Goal: Information Seeking & Learning: Learn about a topic

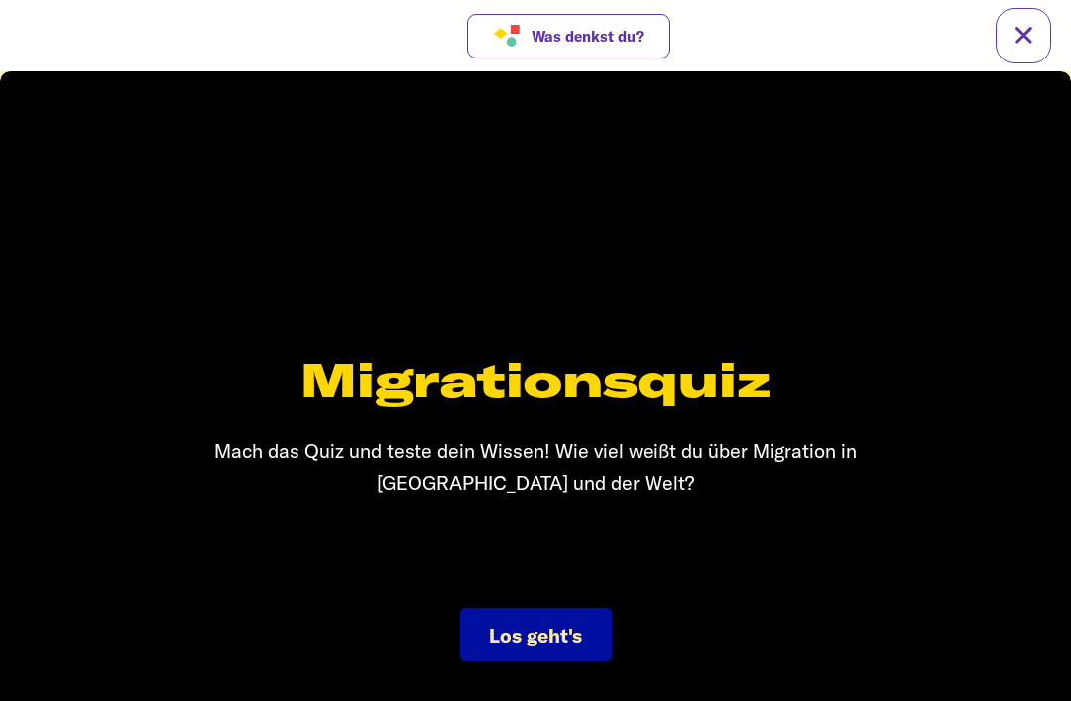
click at [534, 631] on span "Los geht's" at bounding box center [535, 635] width 93 height 25
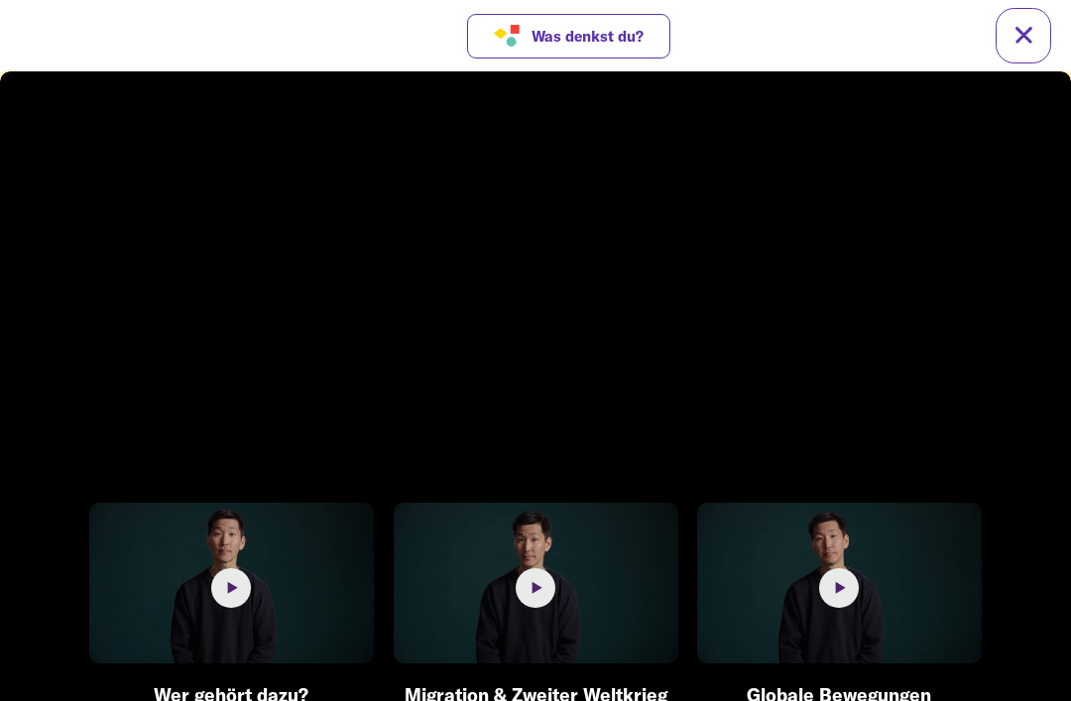
click at [260, 569] on img at bounding box center [231, 583] width 285 height 160
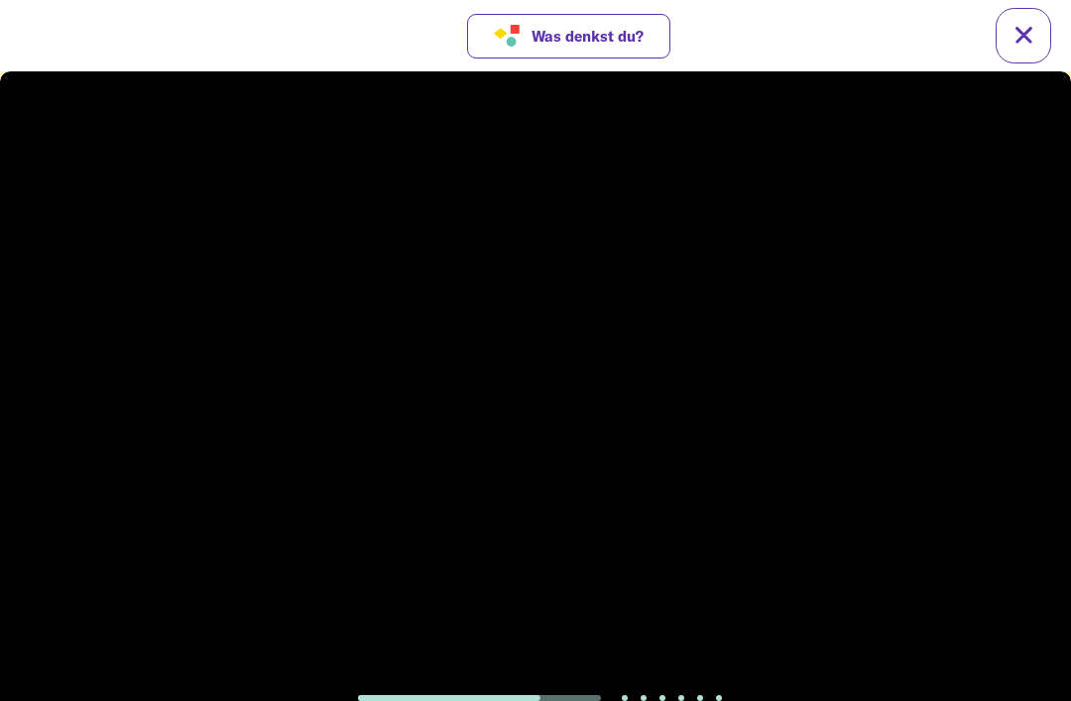
scroll to position [30, 0]
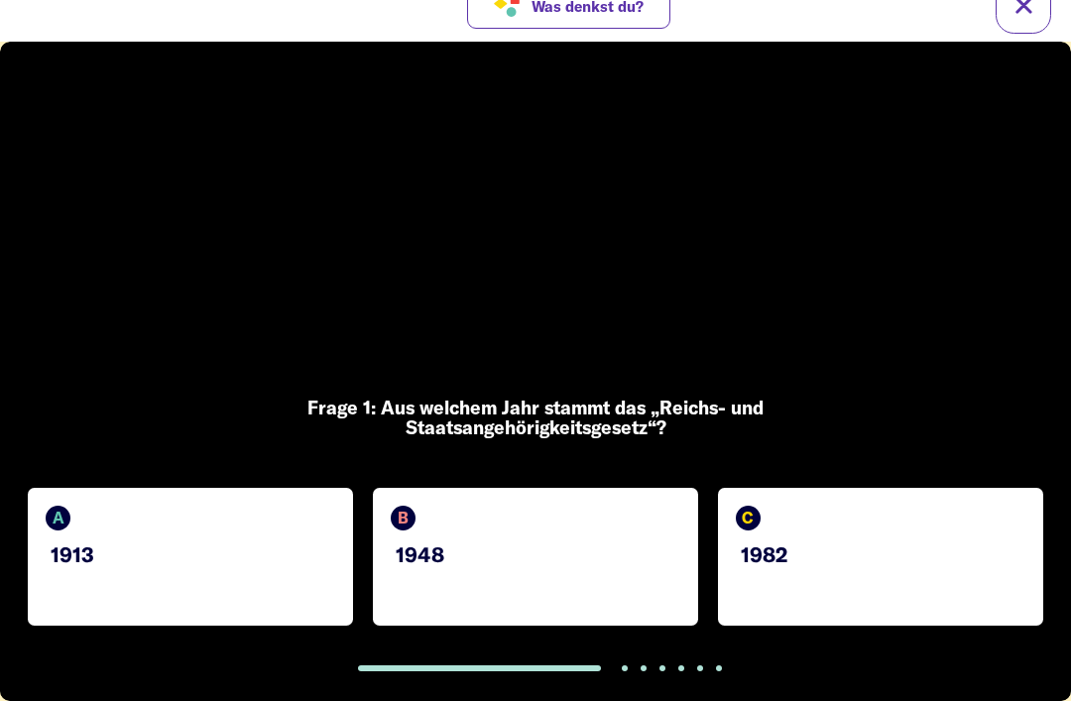
click at [527, 592] on div "B 1948" at bounding box center [535, 557] width 325 height 138
click at [797, 583] on div "C 1982" at bounding box center [880, 557] width 325 height 138
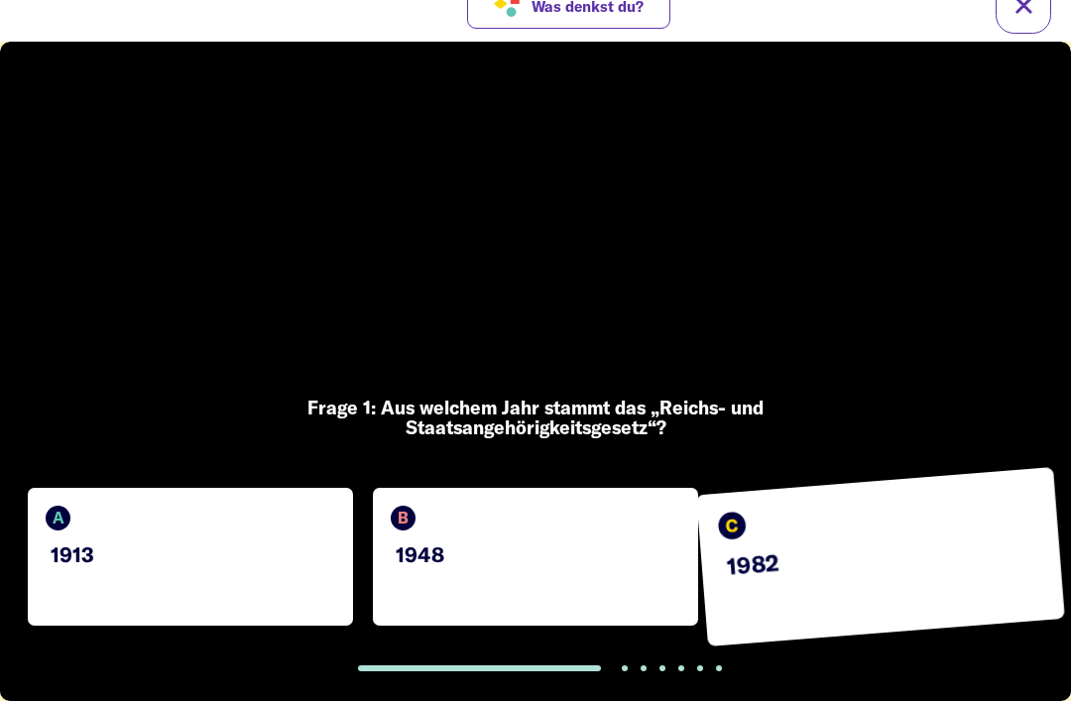
click at [265, 566] on div "A 1913" at bounding box center [190, 557] width 325 height 138
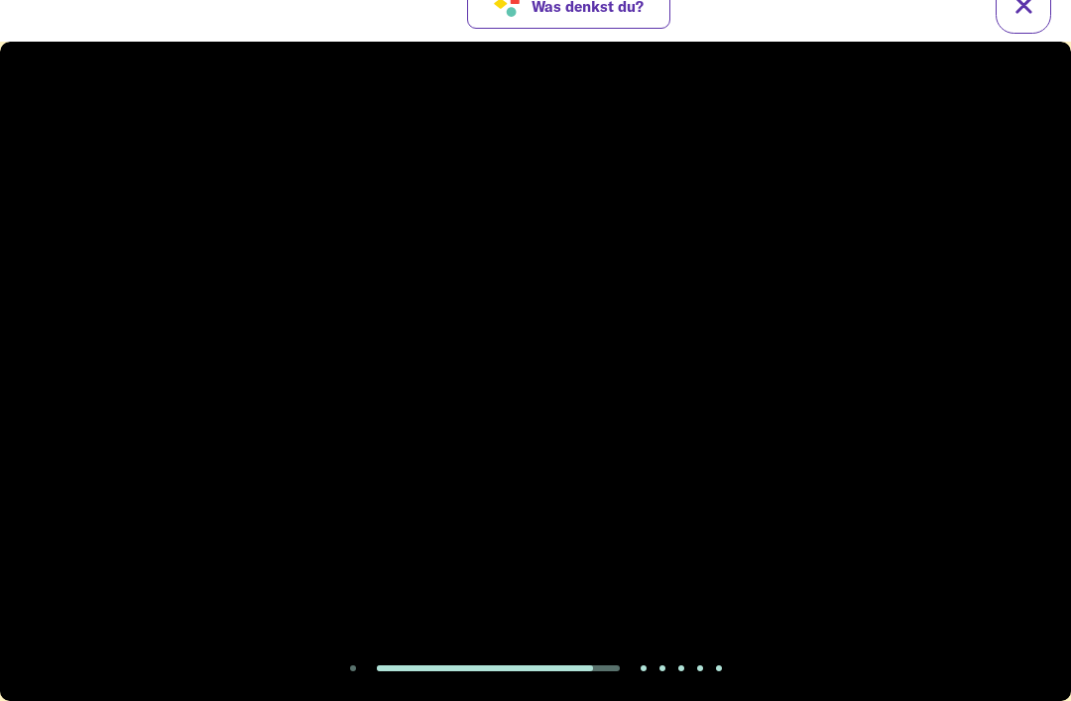
scroll to position [29, 0]
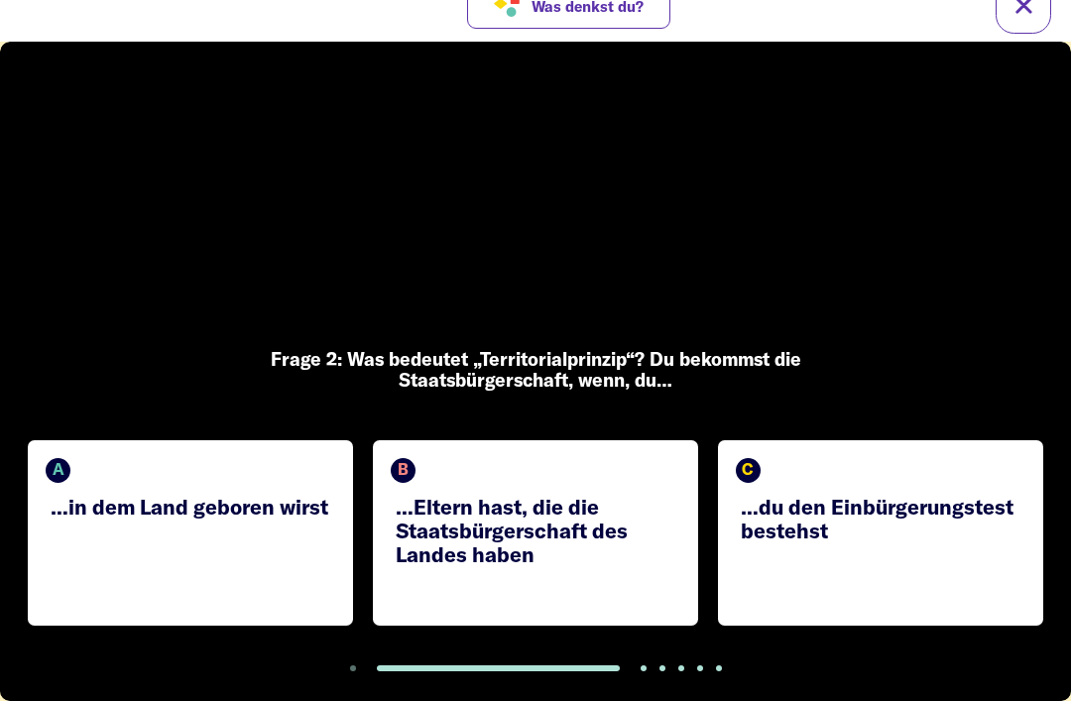
click at [615, 532] on p "…Eltern hast, die die Staatsbürgerschaft des Landes haben" at bounding box center [538, 530] width 285 height 71
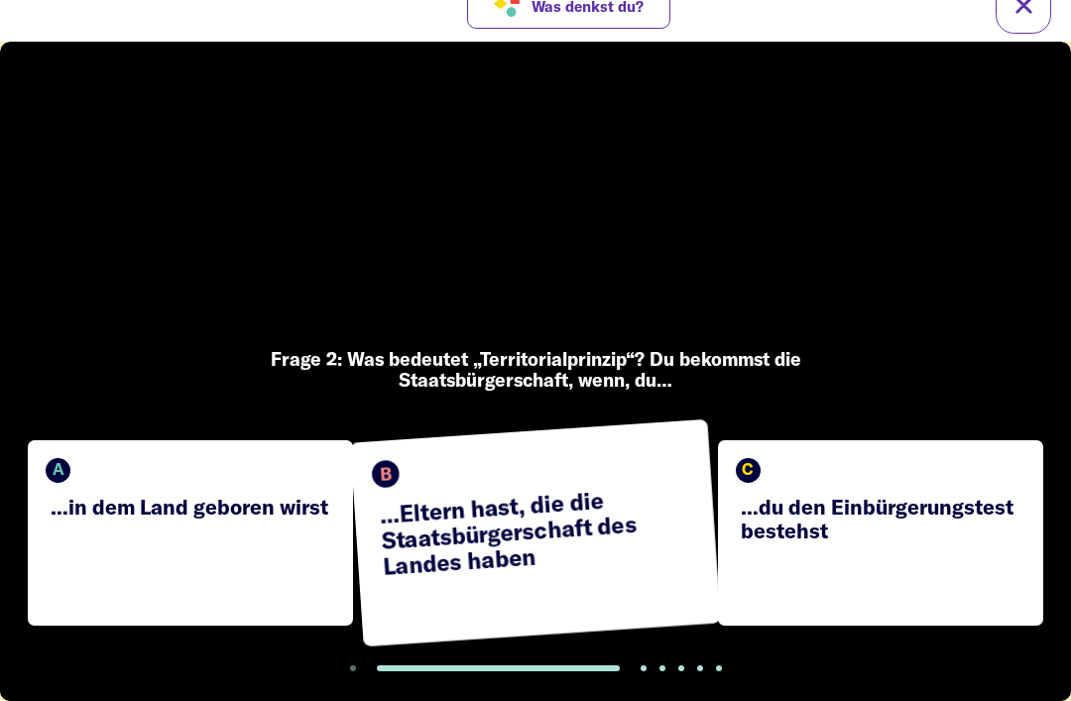
click at [191, 568] on div "A …in dem Land geboren wirst" at bounding box center [190, 532] width 325 height 185
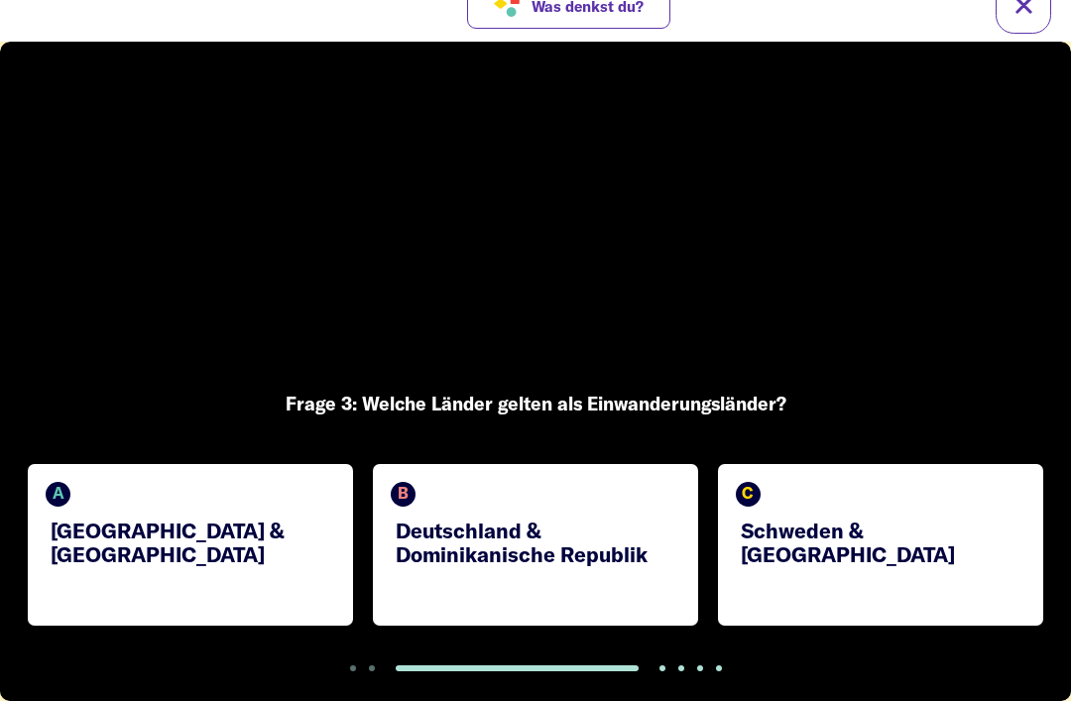
scroll to position [30, 0]
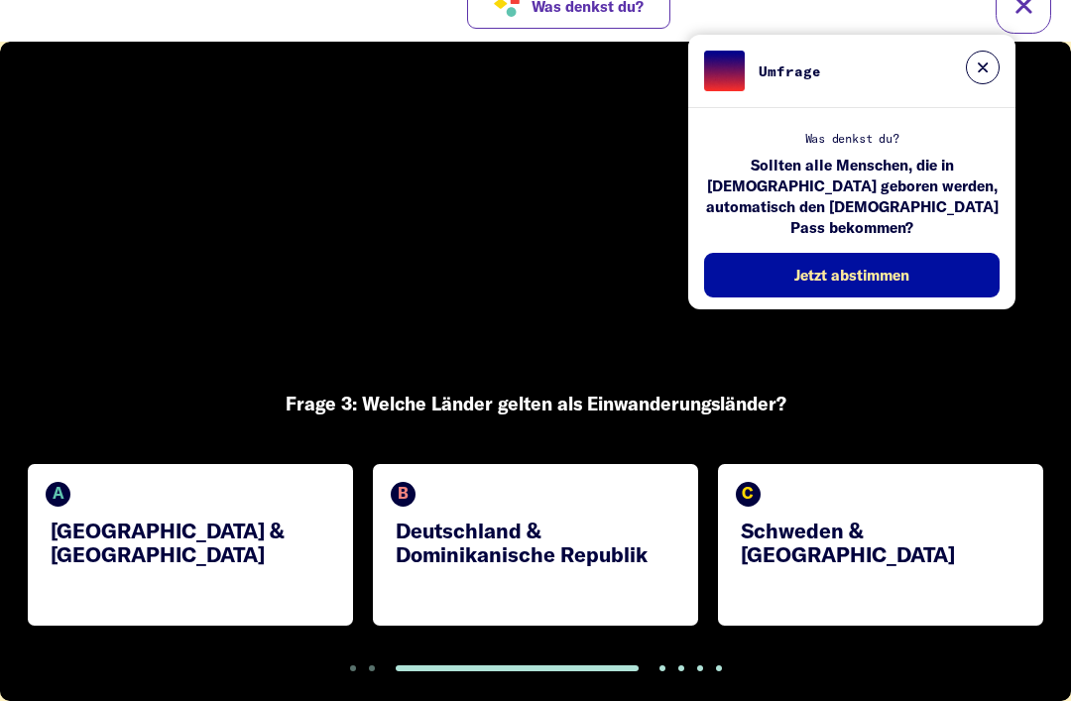
click at [976, 57] on button at bounding box center [983, 68] width 34 height 34
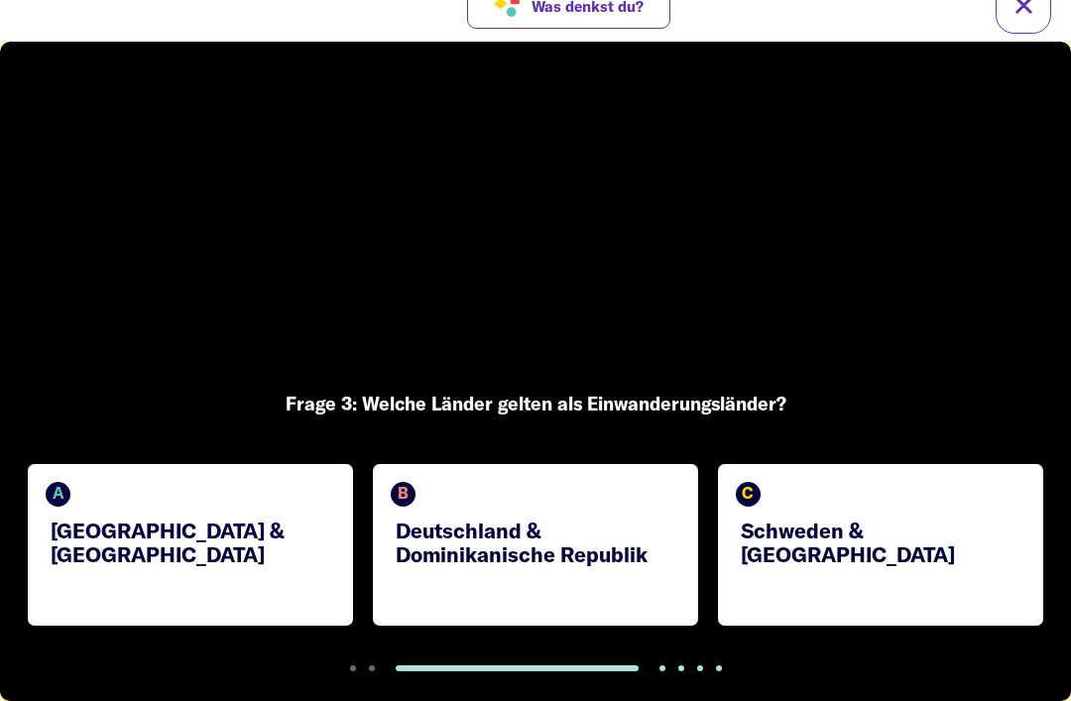
click at [722, 622] on div "C Schweden & [GEOGRAPHIC_DATA]" at bounding box center [880, 545] width 325 height 162
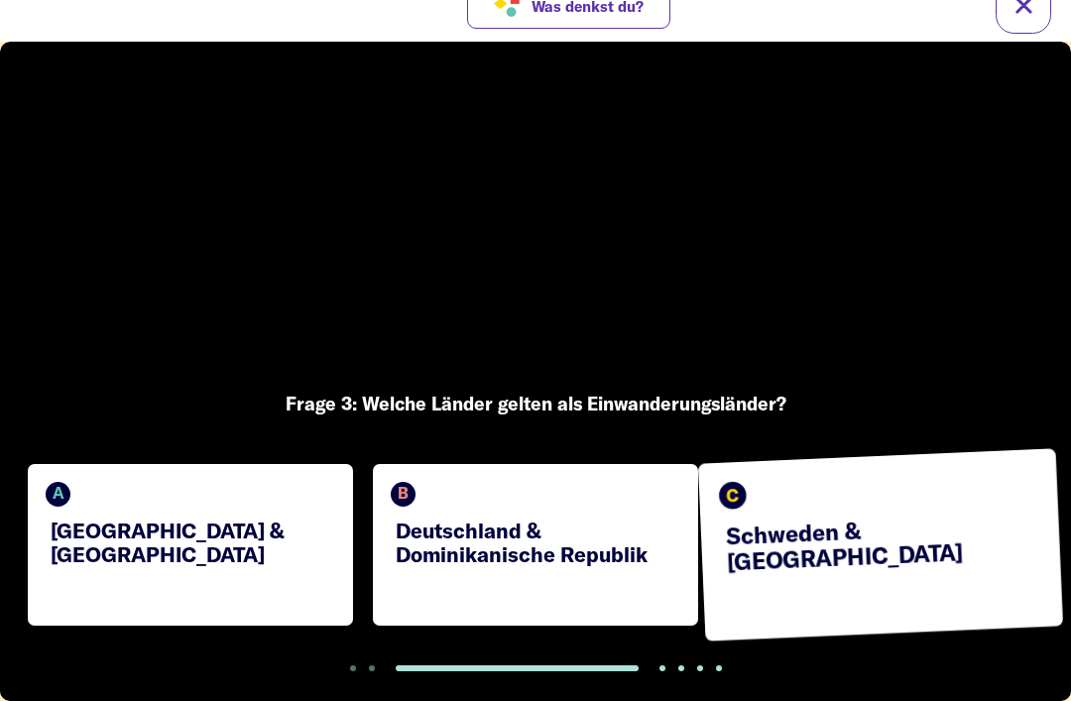
click at [646, 547] on p "Deutschland & Dominikanische Republik" at bounding box center [538, 542] width 285 height 48
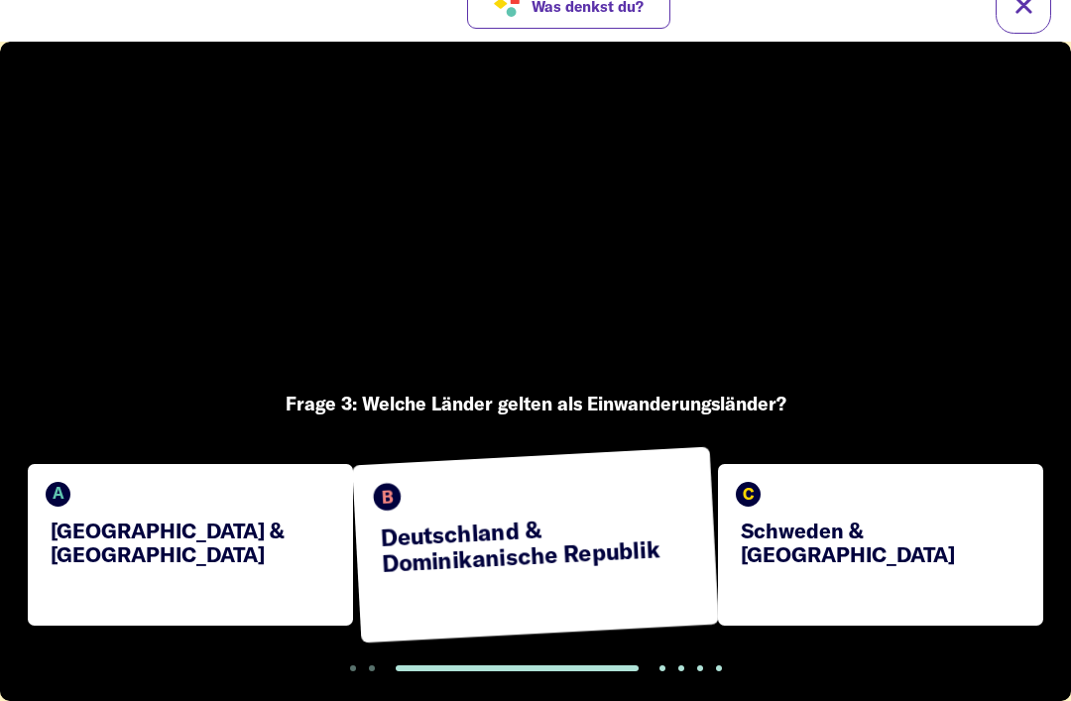
click at [267, 588] on div "A [GEOGRAPHIC_DATA] & [GEOGRAPHIC_DATA]" at bounding box center [190, 545] width 325 height 162
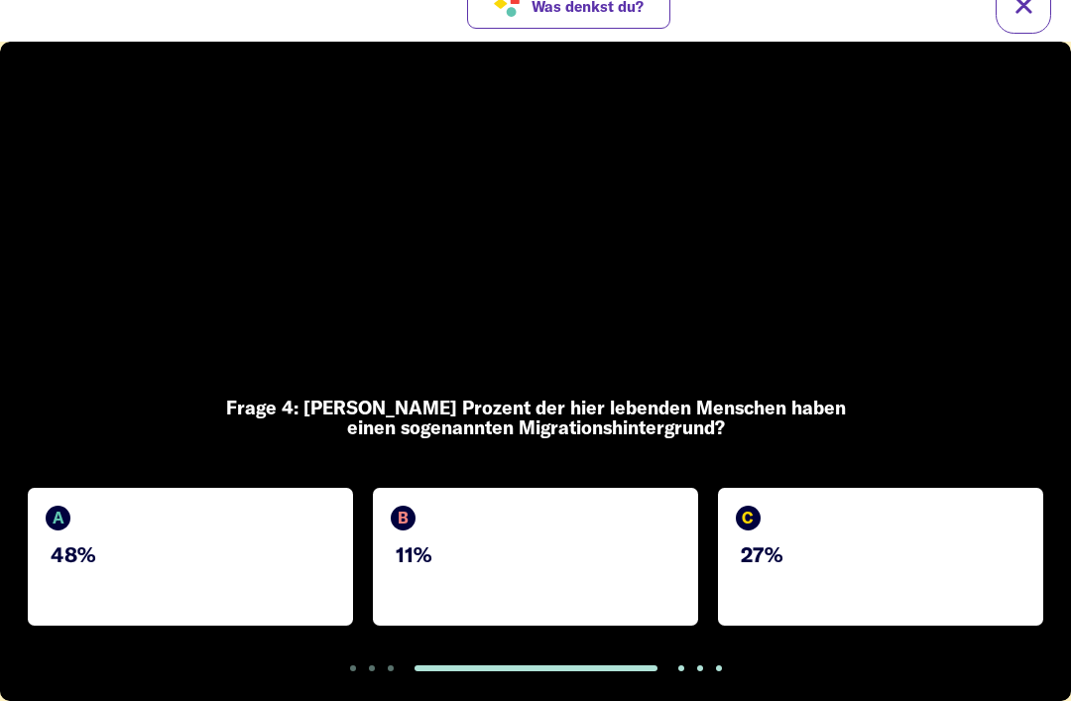
click at [283, 539] on div "A 48%" at bounding box center [190, 557] width 325 height 138
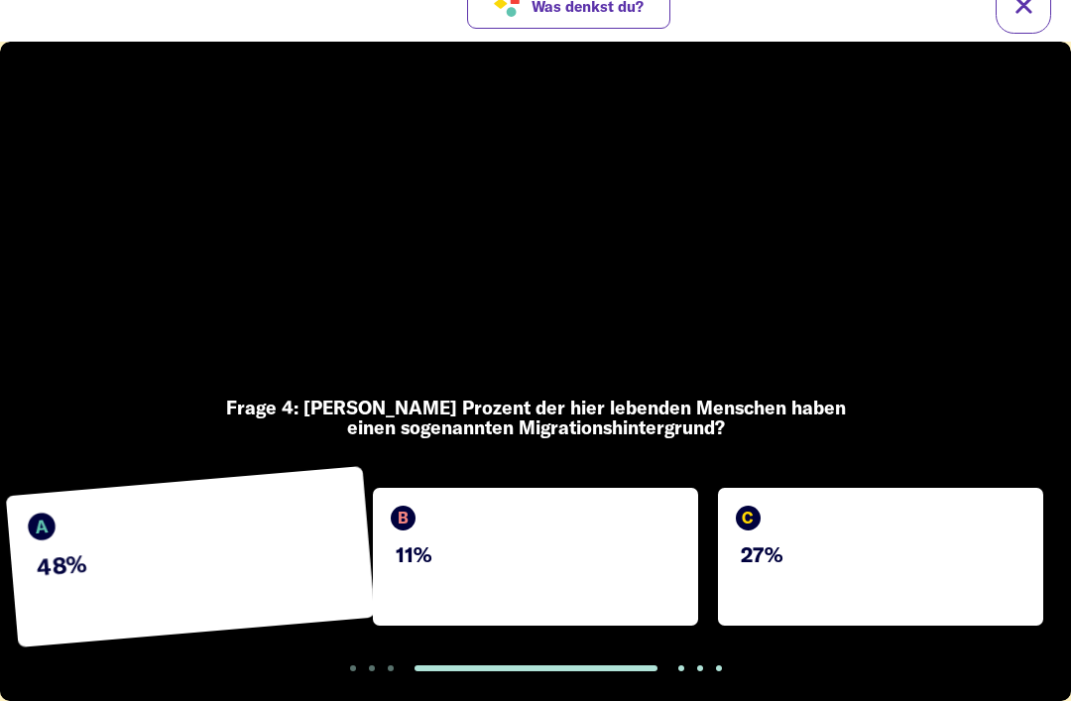
click at [781, 585] on div "C 27%" at bounding box center [880, 557] width 325 height 138
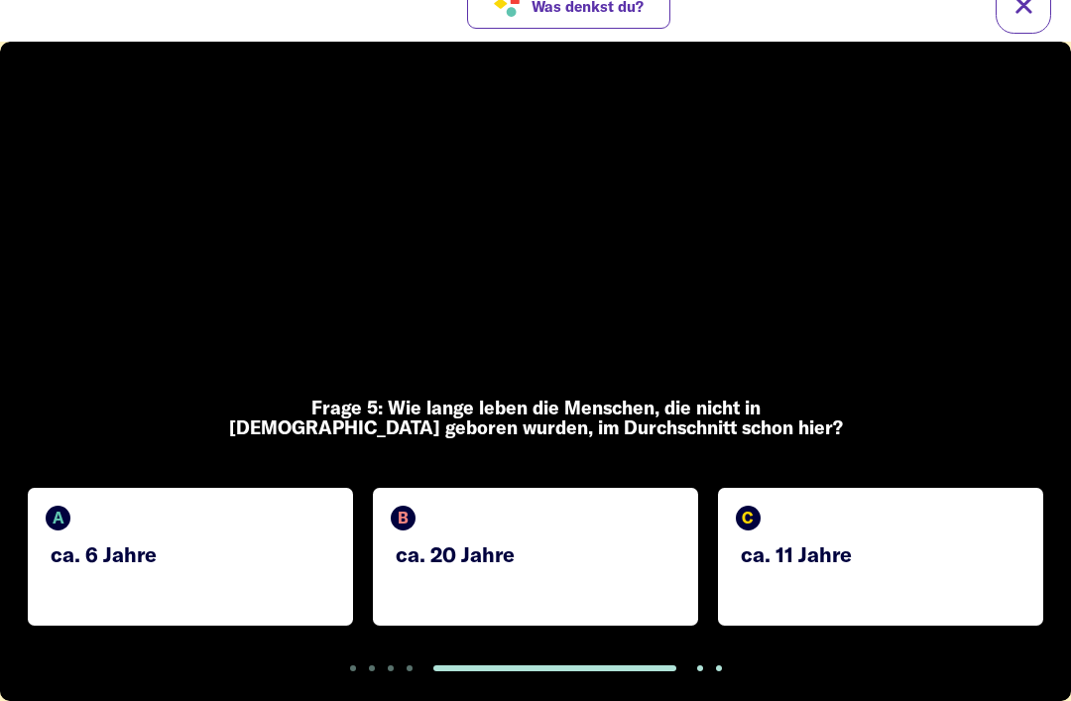
click at [936, 563] on p "ca. 11 Jahre" at bounding box center [883, 554] width 285 height 24
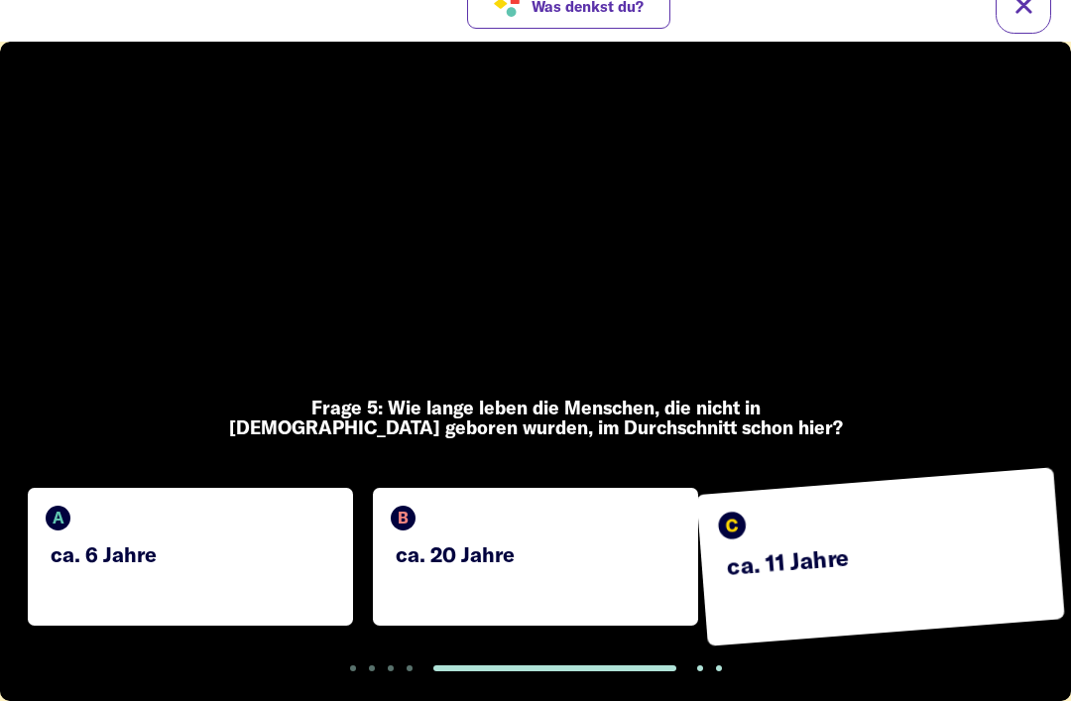
click at [589, 554] on p "ca. 20 Jahre" at bounding box center [538, 554] width 285 height 24
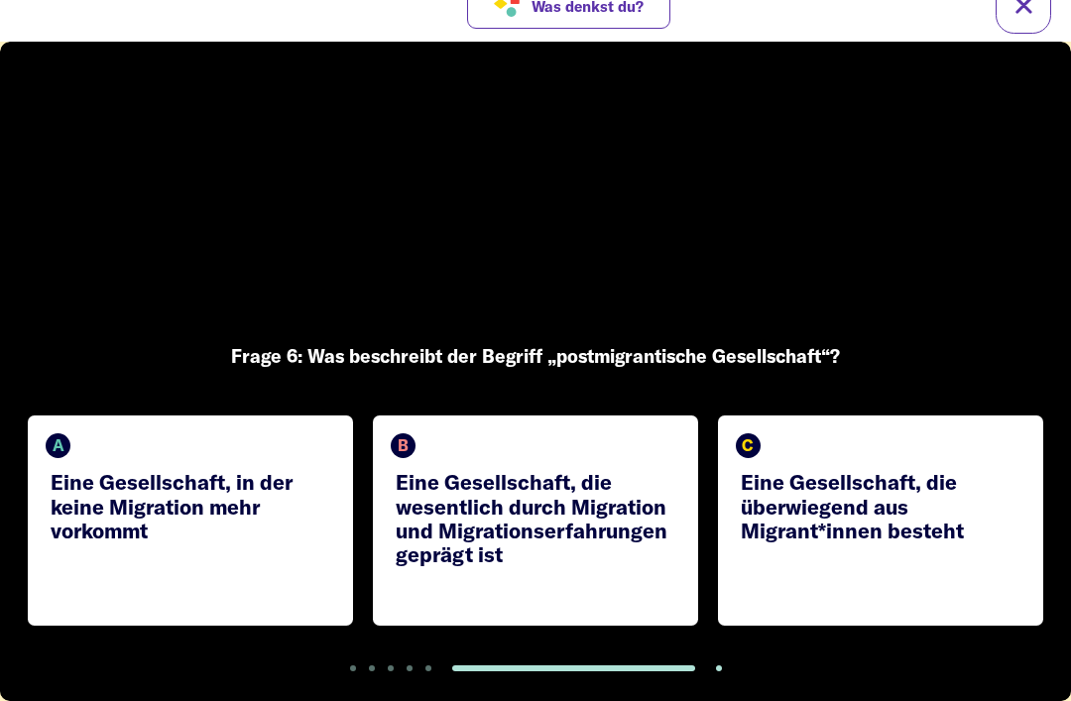
click at [498, 551] on p "Eine Gesellschaft, die wesentlich durch Migration und Migrationserfahrungen gep…" at bounding box center [538, 518] width 285 height 96
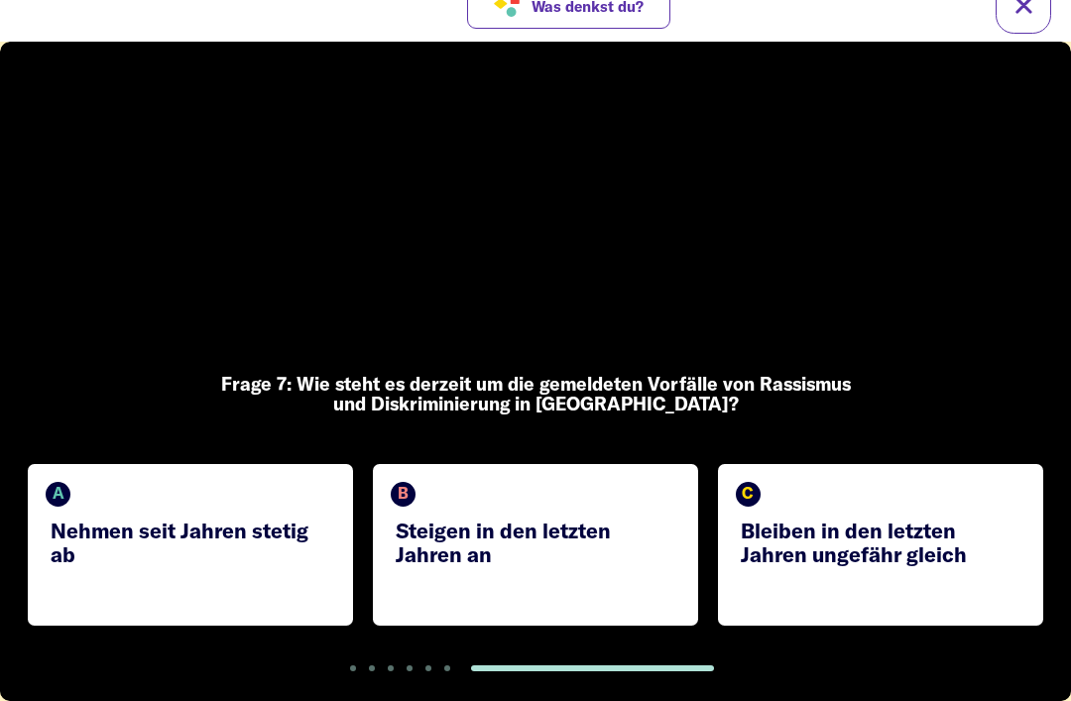
click at [731, 607] on div "C Bleiben in den letzten Jahren ungefähr gleich" at bounding box center [880, 545] width 325 height 162
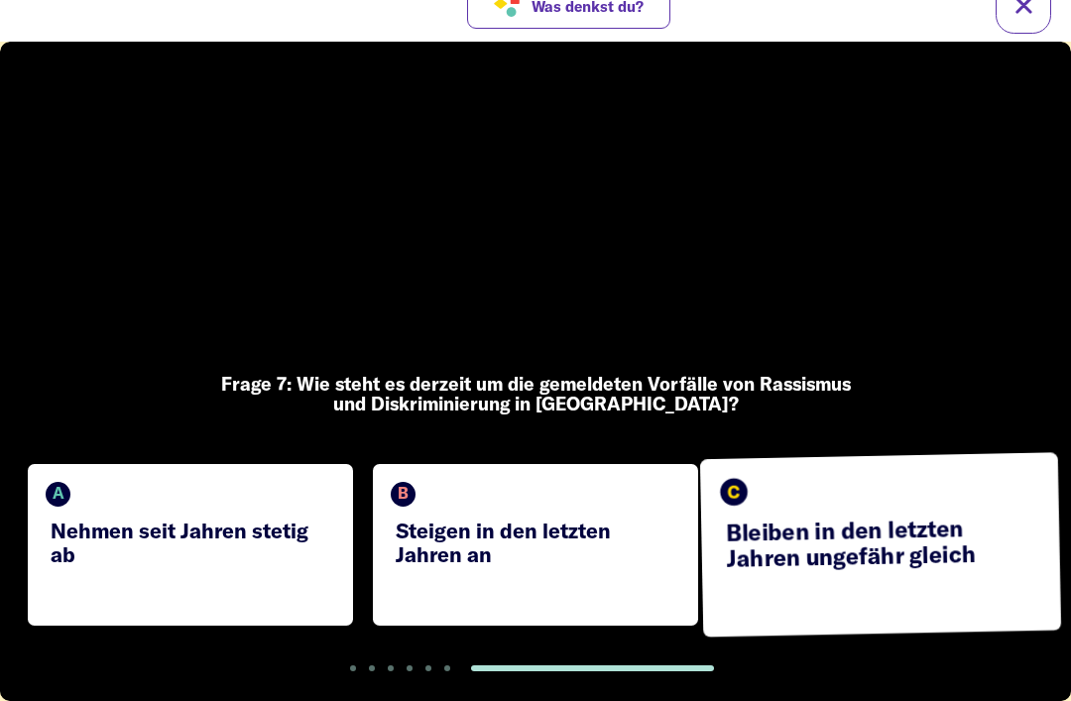
click at [628, 580] on div "B Steigen in den letzten Jahren an" at bounding box center [535, 545] width 325 height 162
